Goal: Navigation & Orientation: Find specific page/section

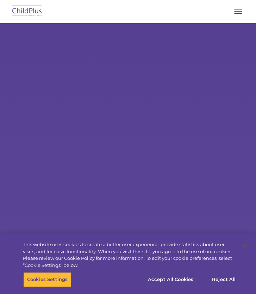
select select "MEDIUM"
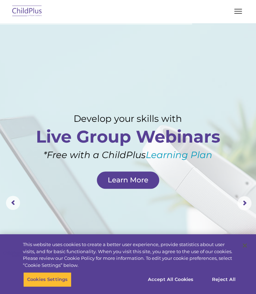
click at [240, 15] on button "button" at bounding box center [238, 11] width 15 height 11
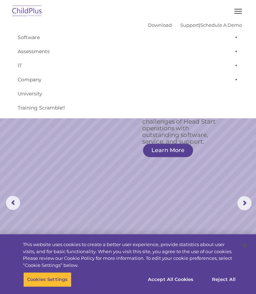
click at [24, 11] on img at bounding box center [27, 11] width 33 height 17
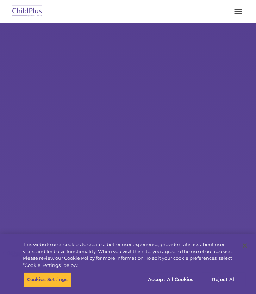
select select "MEDIUM"
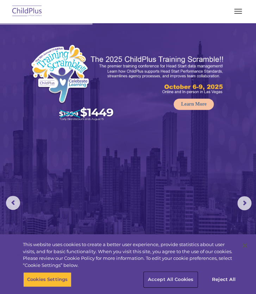
click at [184, 280] on button "Accept All Cookies" at bounding box center [170, 279] width 53 height 15
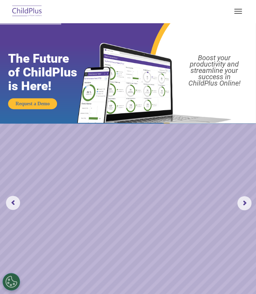
click at [239, 11] on button "button" at bounding box center [238, 11] width 15 height 11
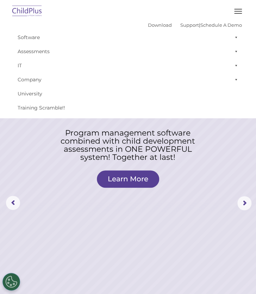
click at [34, 10] on img at bounding box center [27, 11] width 33 height 17
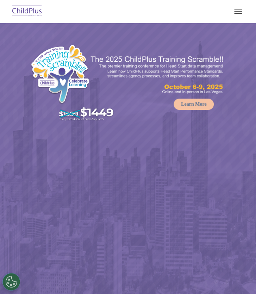
select select "MEDIUM"
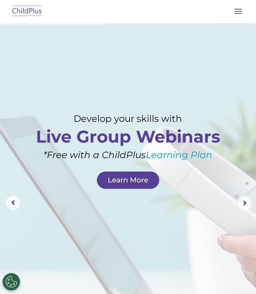
click at [235, 12] on button "button" at bounding box center [238, 11] width 15 height 11
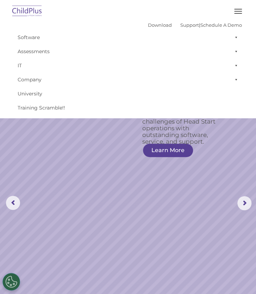
click at [23, 9] on img at bounding box center [27, 11] width 33 height 17
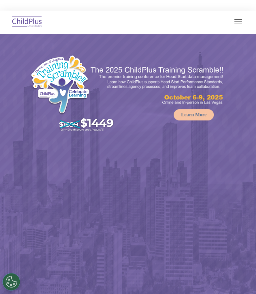
select select "MEDIUM"
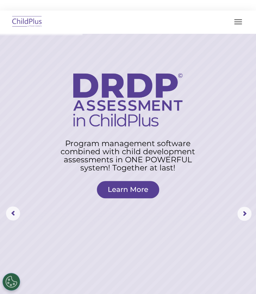
click at [237, 23] on button "button" at bounding box center [238, 21] width 15 height 11
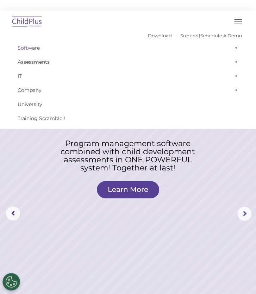
click at [34, 46] on link "Software" at bounding box center [128, 48] width 228 height 14
